Goal: Task Accomplishment & Management: Manage account settings

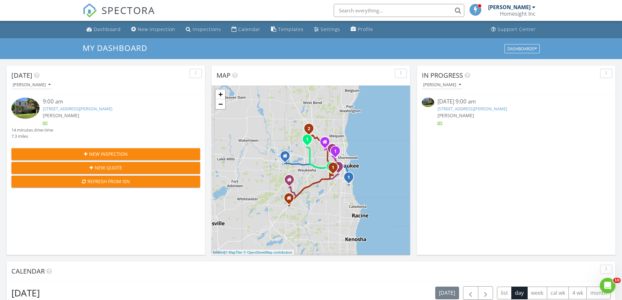
scroll to position [605, 632]
click at [69, 108] on link "6321 W Keefe Parkway, Milwaukee, WI 53216" at bounding box center [78, 109] width 70 height 6
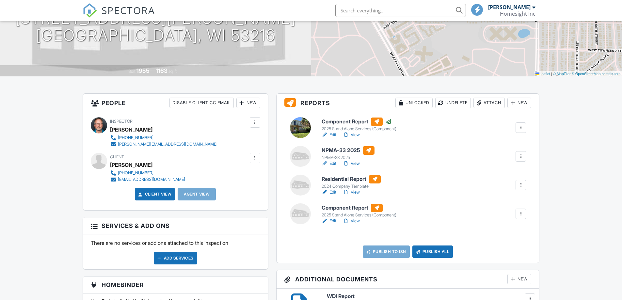
scroll to position [98, 0]
click at [522, 156] on div at bounding box center [521, 156] width 7 height 7
click at [498, 208] on div "Delete" at bounding box center [502, 207] width 14 height 7
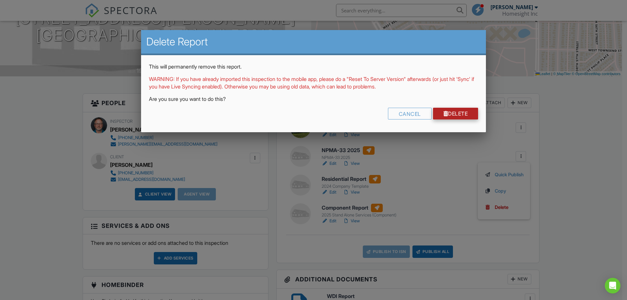
click at [444, 115] on div at bounding box center [446, 113] width 5 height 5
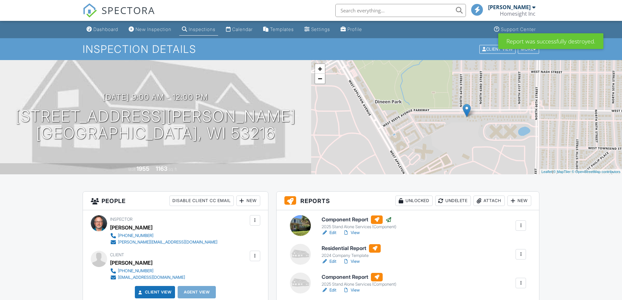
click at [520, 251] on div at bounding box center [521, 254] width 7 height 7
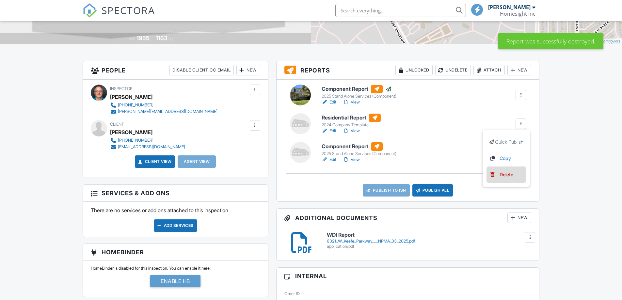
click at [508, 173] on div "Delete" at bounding box center [507, 174] width 14 height 7
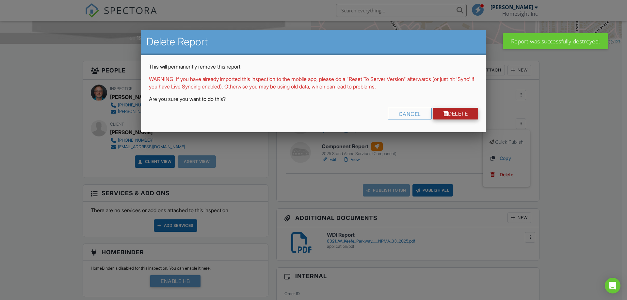
click at [463, 117] on link "Delete" at bounding box center [455, 114] width 45 height 12
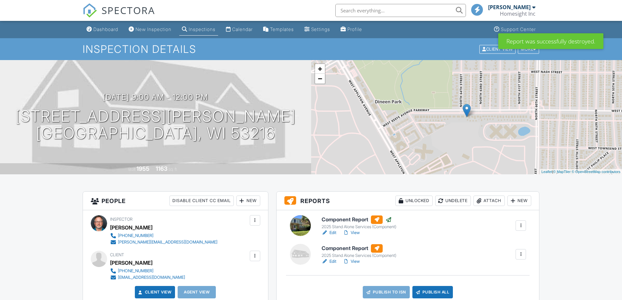
click at [521, 253] on div at bounding box center [521, 254] width 7 height 7
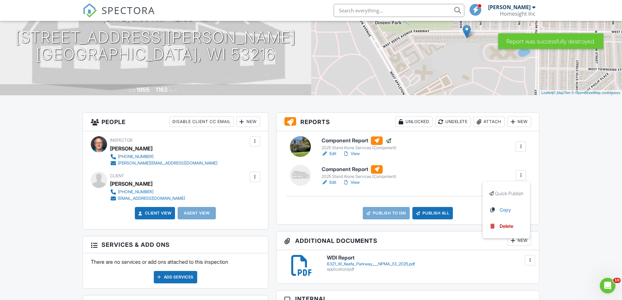
scroll to position [98, 0]
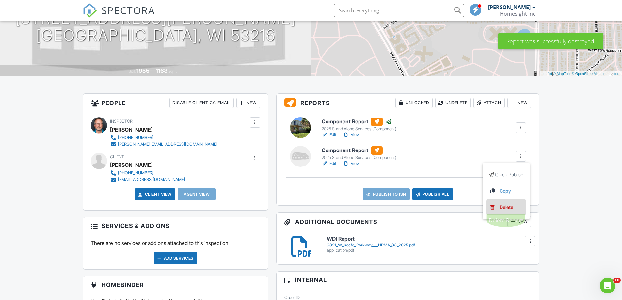
click at [503, 207] on div "Delete" at bounding box center [507, 207] width 14 height 7
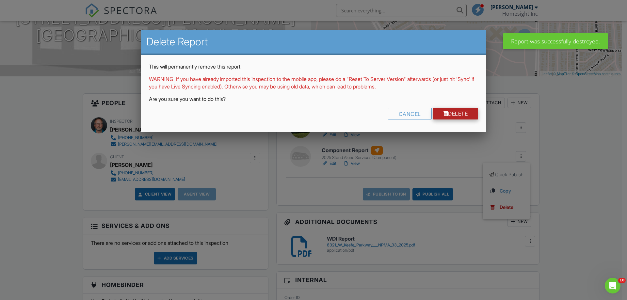
click at [467, 114] on link "Delete" at bounding box center [455, 114] width 45 height 12
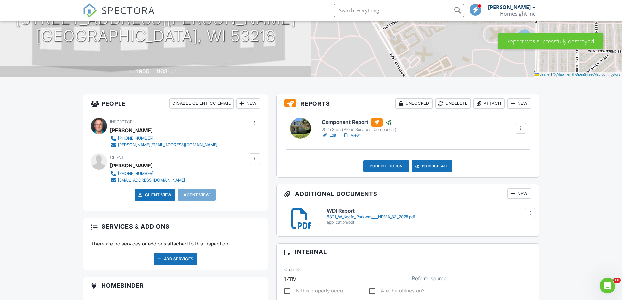
scroll to position [98, 0]
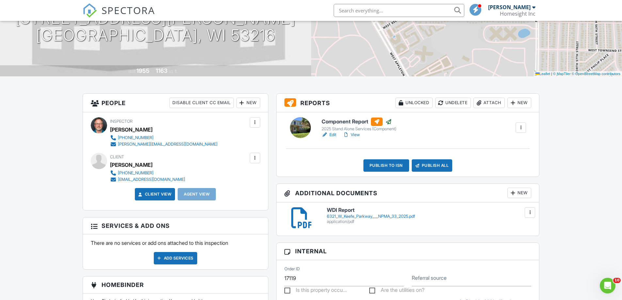
click at [527, 211] on div at bounding box center [530, 212] width 7 height 7
click at [524, 242] on link "Delete" at bounding box center [517, 241] width 24 height 7
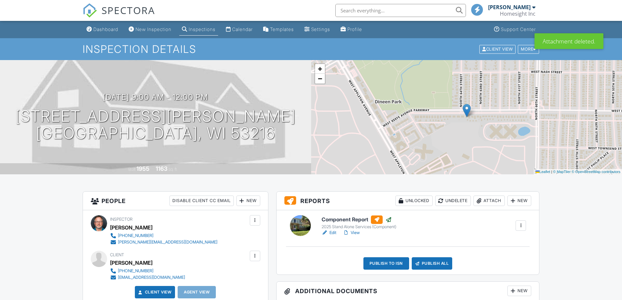
click at [356, 232] on link "View" at bounding box center [351, 233] width 17 height 7
